Goal: Task Accomplishment & Management: Use online tool/utility

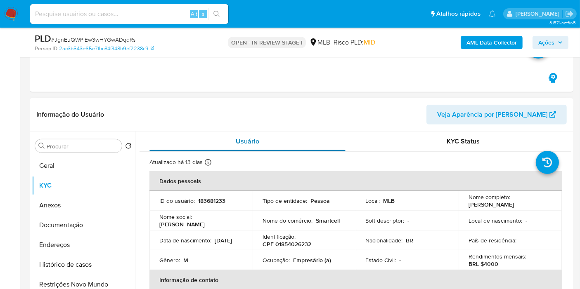
scroll to position [366, 0]
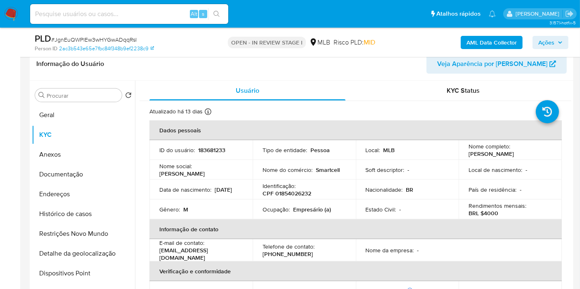
click at [210, 151] on p "183681233" at bounding box center [211, 149] width 27 height 7
copy p "183681233"
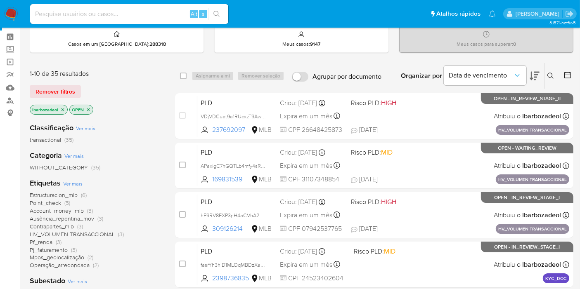
scroll to position [46, 0]
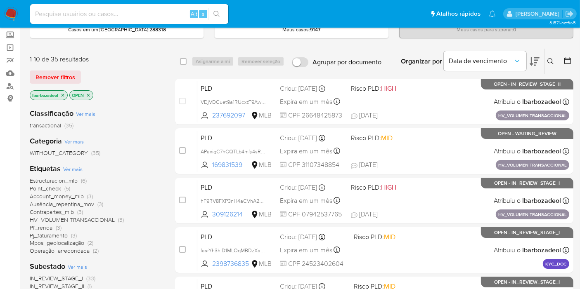
click at [90, 217] on span "HV_VOLUMEN TRANSACCIONAL" at bounding box center [72, 220] width 85 height 8
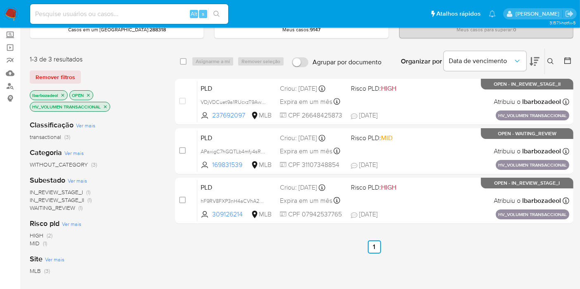
click at [17, 12] on img at bounding box center [11, 14] width 14 height 14
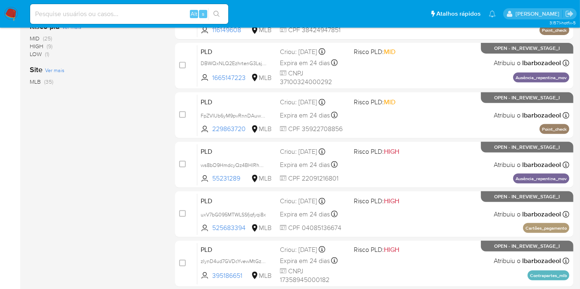
scroll to position [315, 0]
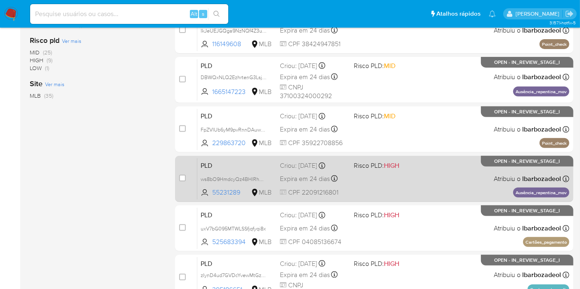
click at [378, 186] on div "PLD ws8bO9HmdcyQz4BHlRhUQOGX 55231289 MLB Risco PLD: HIGH Criou: 12/08/2025 Cri…" at bounding box center [383, 179] width 372 height 42
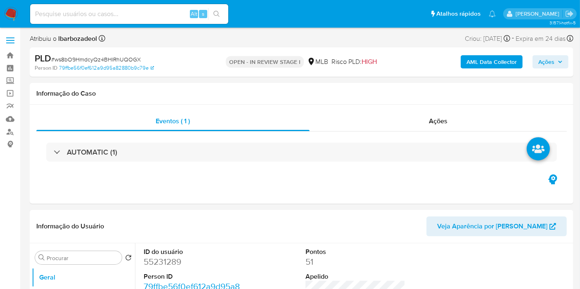
select select "10"
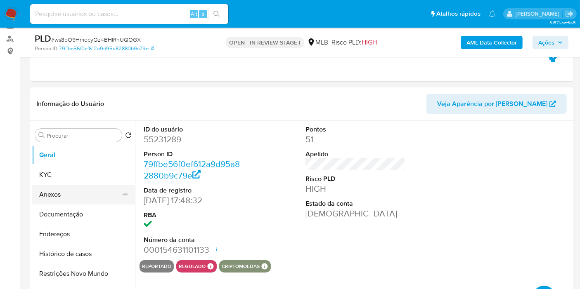
scroll to position [92, 0]
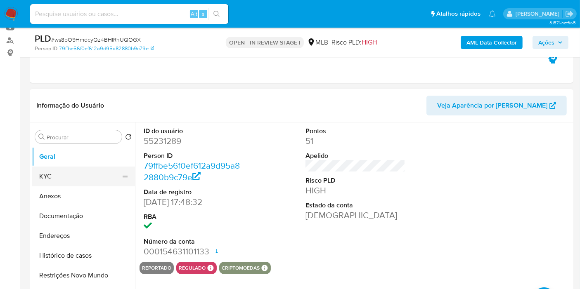
click at [79, 182] on button "KYC" at bounding box center [80, 177] width 97 height 20
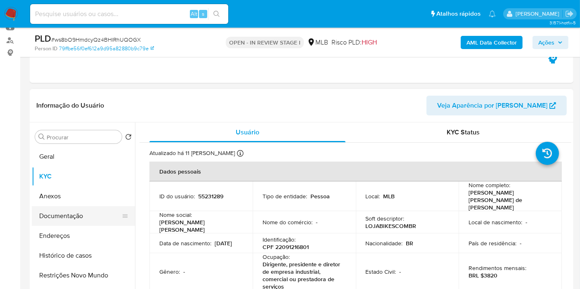
click at [84, 214] on button "Documentação" at bounding box center [80, 216] width 97 height 20
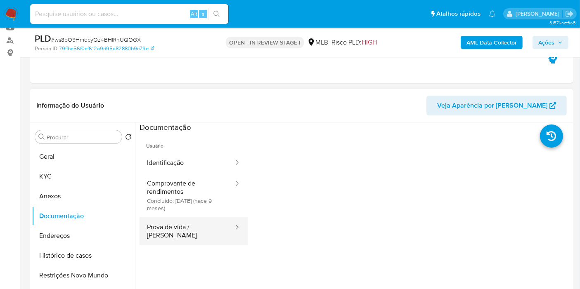
click at [175, 222] on button "Prova de vida / Selfie" at bounding box center [186, 231] width 95 height 28
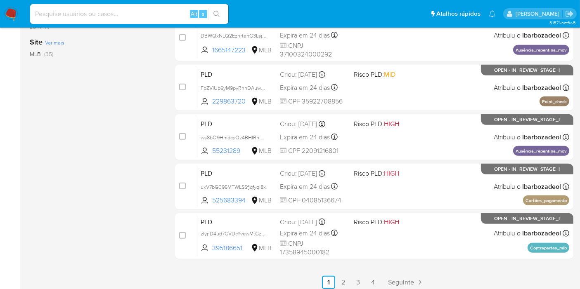
scroll to position [361, 0]
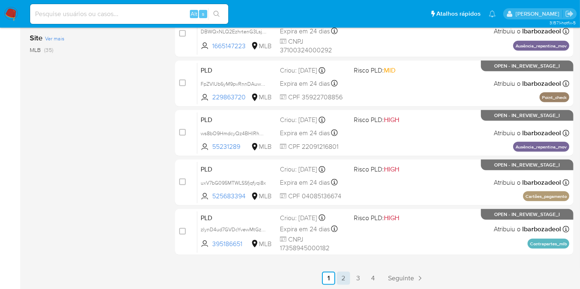
click at [342, 278] on link "2" at bounding box center [343, 278] width 13 height 13
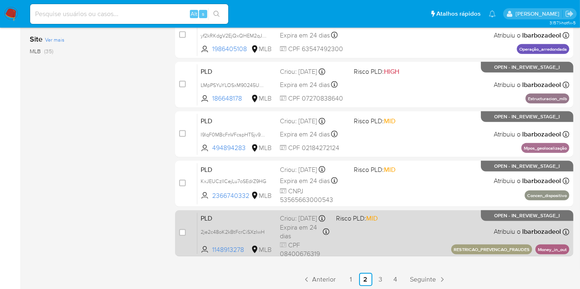
scroll to position [361, 0]
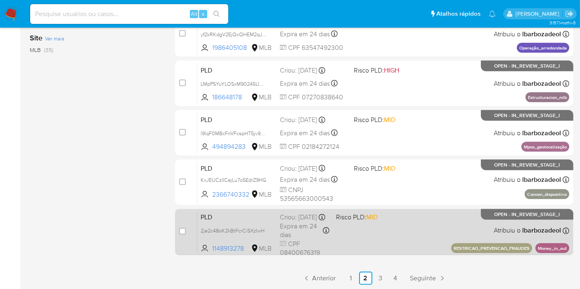
click at [387, 236] on div "PLD 2je2c48oK2kBtFcrCiSXzIwH 1148913278 MLB Risco PLD: MID Criou: 12/08/2025 Cr…" at bounding box center [383, 232] width 372 height 42
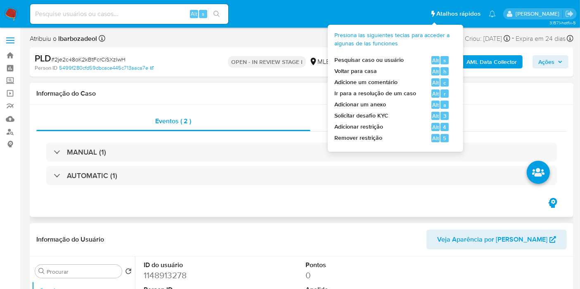
select select "10"
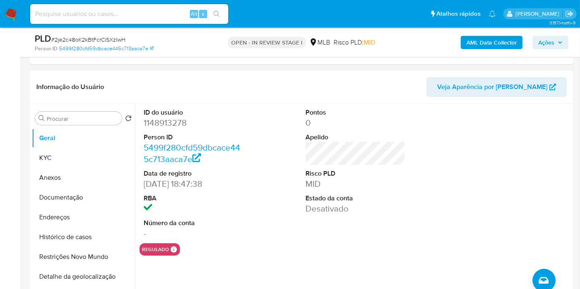
scroll to position [137, 0]
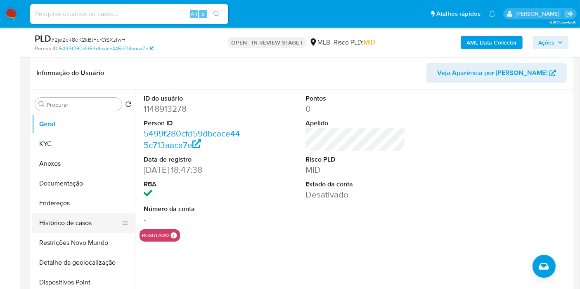
click at [82, 224] on button "Histórico de casos" at bounding box center [80, 223] width 97 height 20
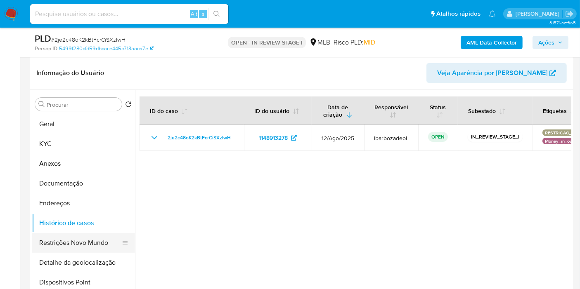
click at [75, 243] on button "Restrições Novo Mundo" at bounding box center [80, 243] width 97 height 20
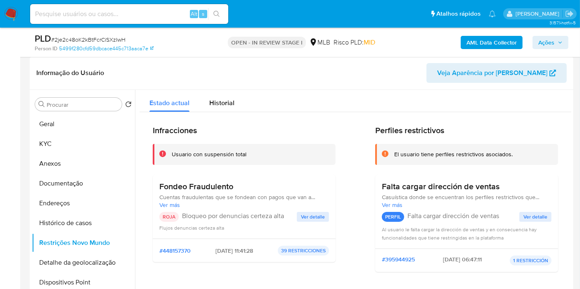
drag, startPoint x: 184, startPoint y: 189, endPoint x: 292, endPoint y: 189, distance: 107.7
click at [292, 189] on h3 "Fondeo Fraudulento" at bounding box center [244, 187] width 170 height 10
click at [323, 219] on button "Ver detalle" at bounding box center [313, 217] width 32 height 10
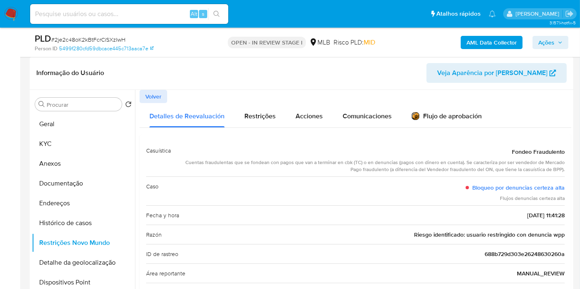
drag, startPoint x: 441, startPoint y: 234, endPoint x: 562, endPoint y: 234, distance: 121.3
click at [562, 234] on div "Casuística Fondeo Fraudulento Cuentas fraudulentas que se fondean con pagos que…" at bounding box center [355, 289] width 432 height 310
click at [556, 235] on span "Riesgo identificado: usuario restringido con denuncia wpp" at bounding box center [489, 235] width 151 height 8
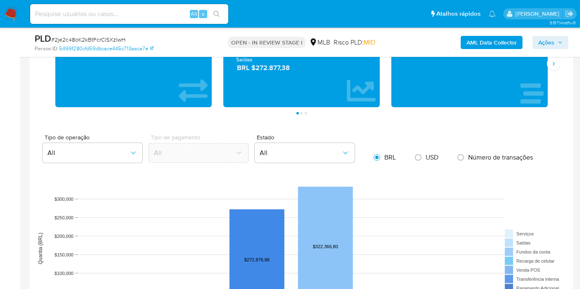
scroll to position [733, 0]
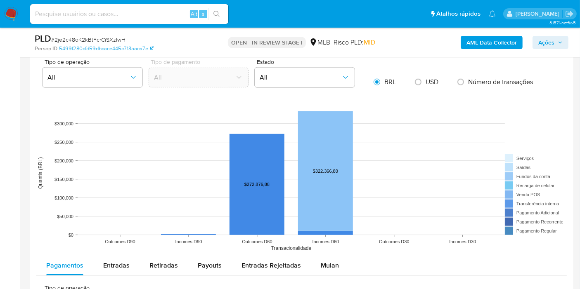
click at [323, 256] on div "Mulan" at bounding box center [330, 266] width 18 height 20
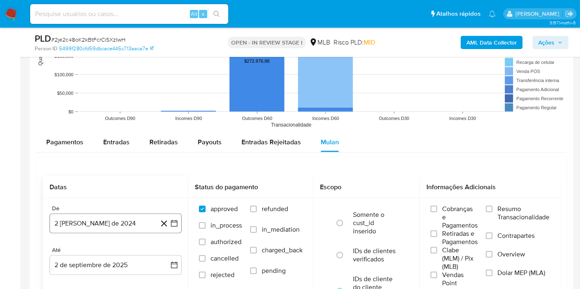
scroll to position [871, 0]
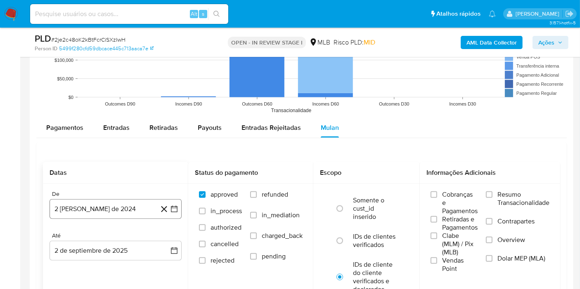
click at [113, 202] on button "2 [PERSON_NAME] de 2024" at bounding box center [116, 209] width 132 height 20
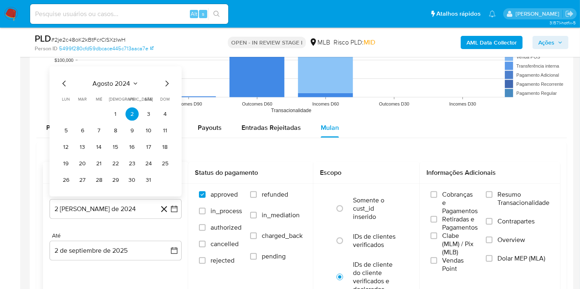
click at [109, 82] on span "agosto 2024" at bounding box center [112, 84] width 38 height 8
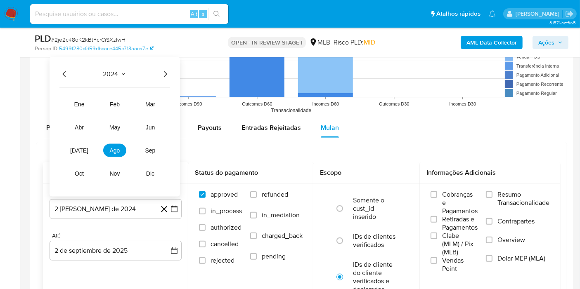
click at [165, 71] on icon "Año siguiente" at bounding box center [165, 74] width 10 height 10
click at [83, 151] on span "[DATE]" at bounding box center [79, 150] width 18 height 7
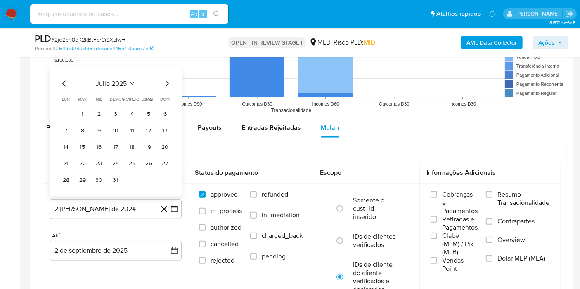
click at [86, 113] on button "1" at bounding box center [82, 114] width 13 height 13
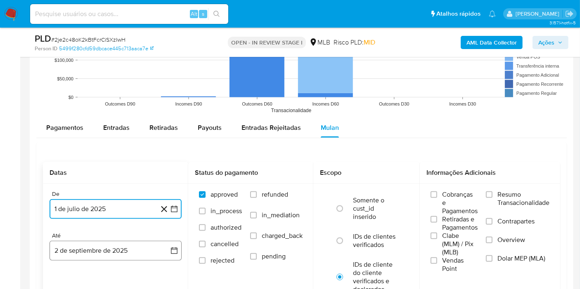
click at [107, 248] on button "2 de septiembre de 2025" at bounding box center [116, 251] width 132 height 20
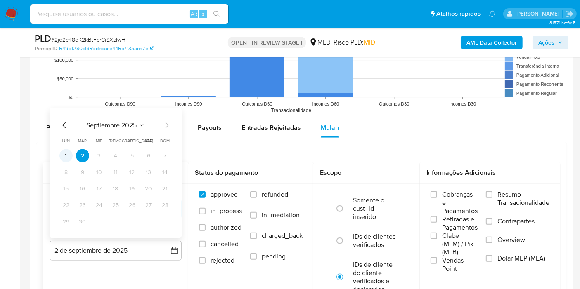
click at [67, 153] on button "1" at bounding box center [65, 155] width 13 height 13
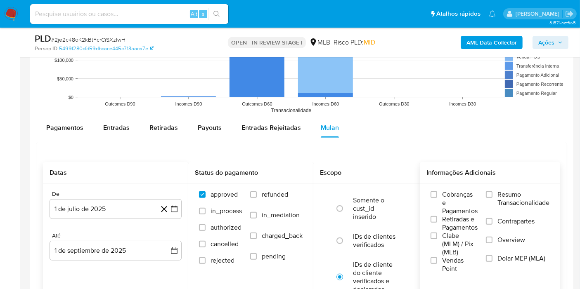
click at [502, 194] on span "Resumo Transacionalidade" at bounding box center [523, 199] width 52 height 17
click at [492, 194] on input "Resumo Transacionalidade" at bounding box center [489, 194] width 7 height 7
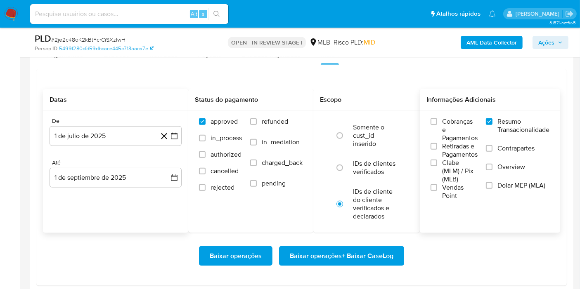
scroll to position [962, 0]
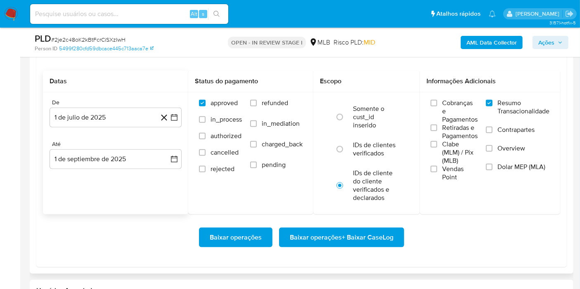
click at [348, 235] on span "Baixar operações + Baixar CaseLog" at bounding box center [342, 238] width 104 height 18
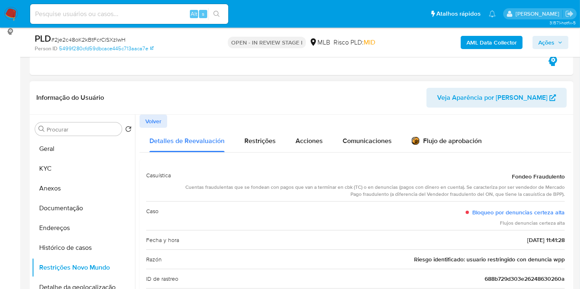
scroll to position [111, 0]
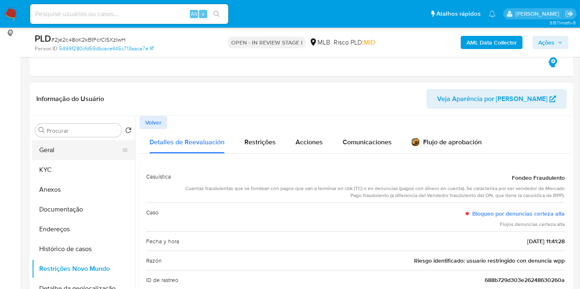
click at [44, 143] on button "Geral" at bounding box center [80, 150] width 97 height 20
